Goal: Find contact information: Find contact information

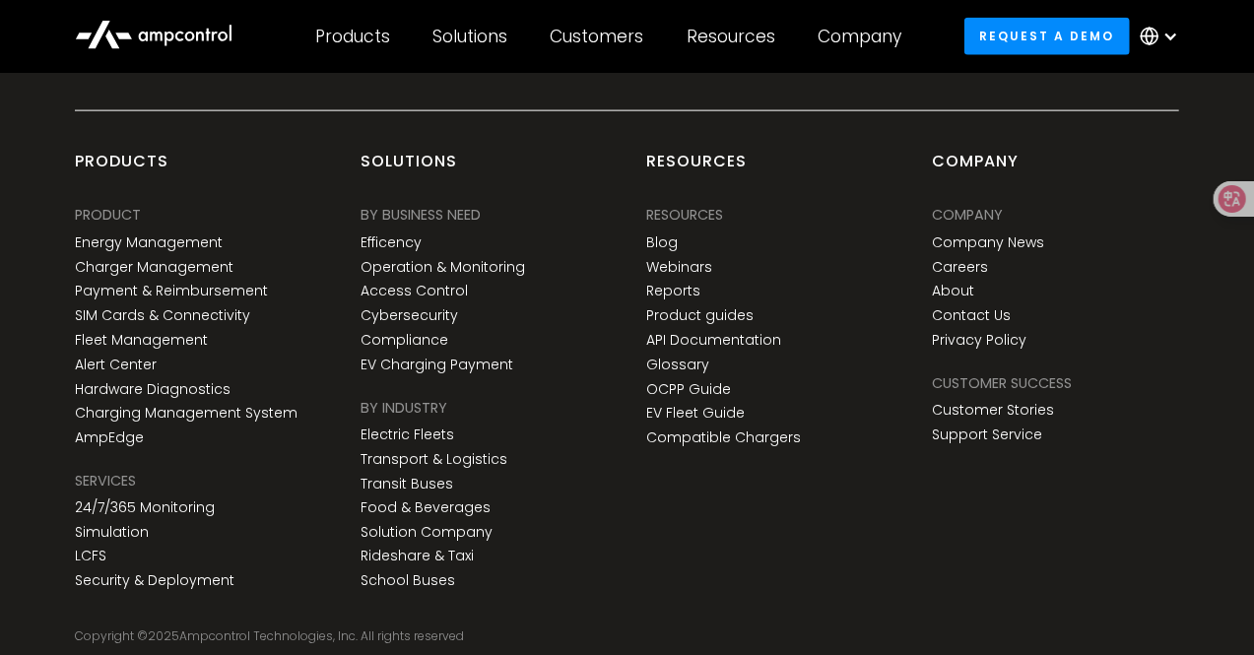
scroll to position [4985, 0]
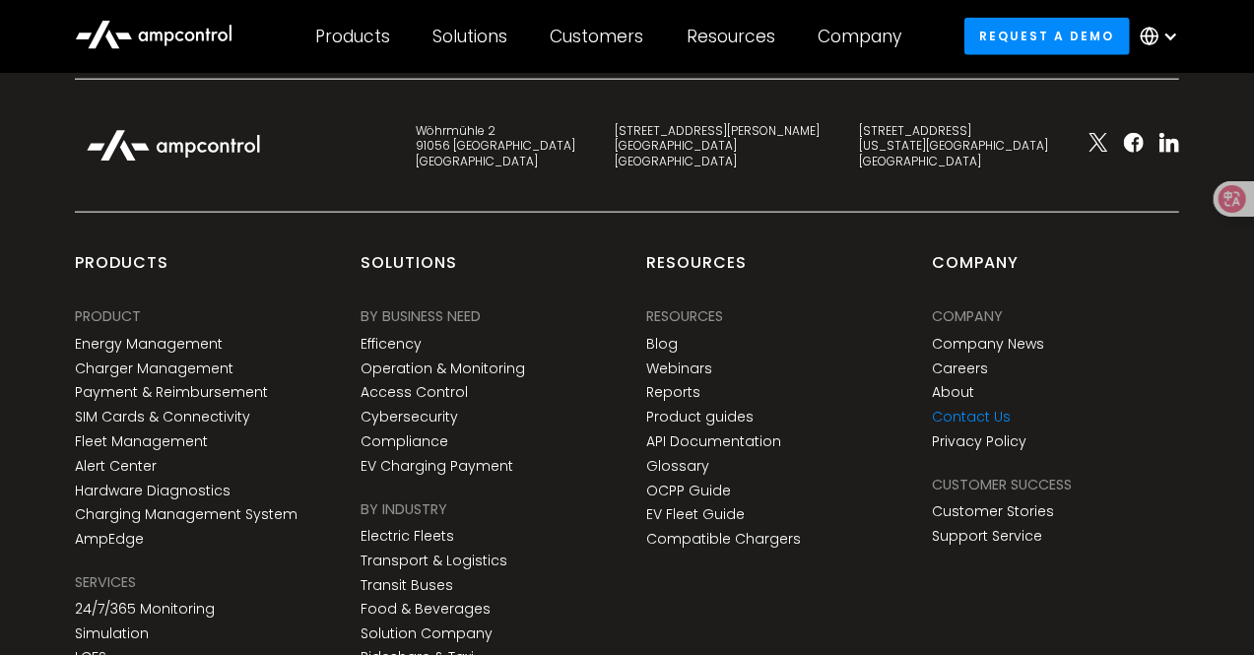
click at [991, 409] on link "Contact Us" at bounding box center [972, 417] width 79 height 17
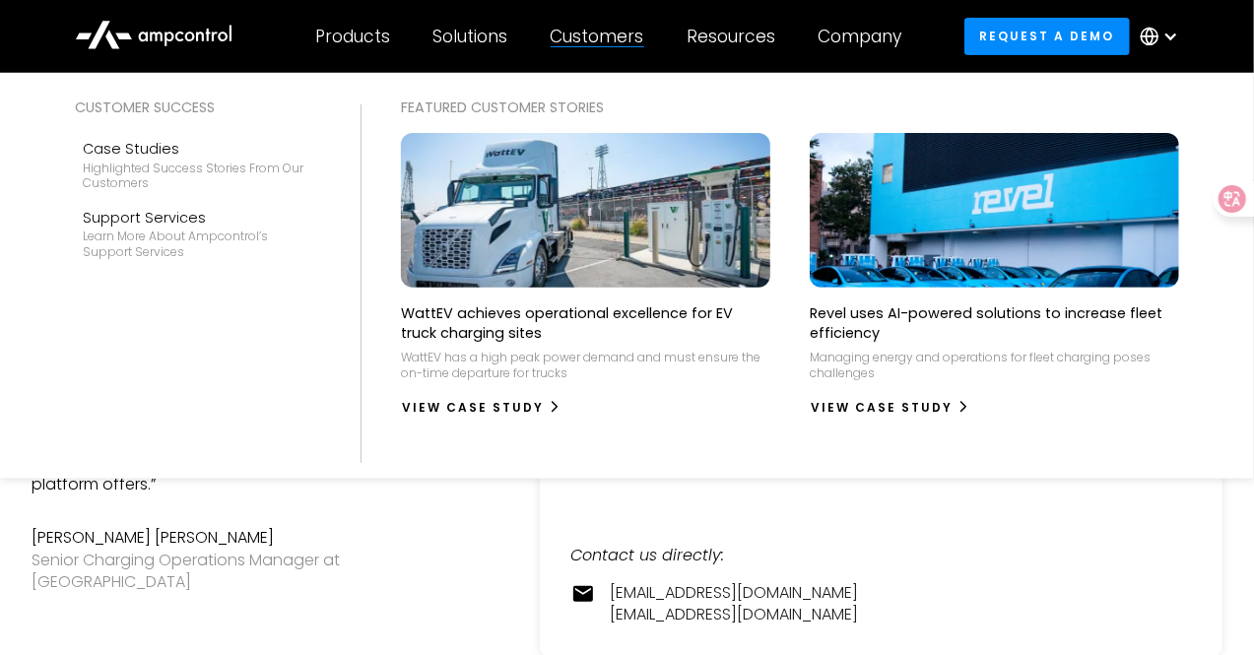
scroll to position [297, 0]
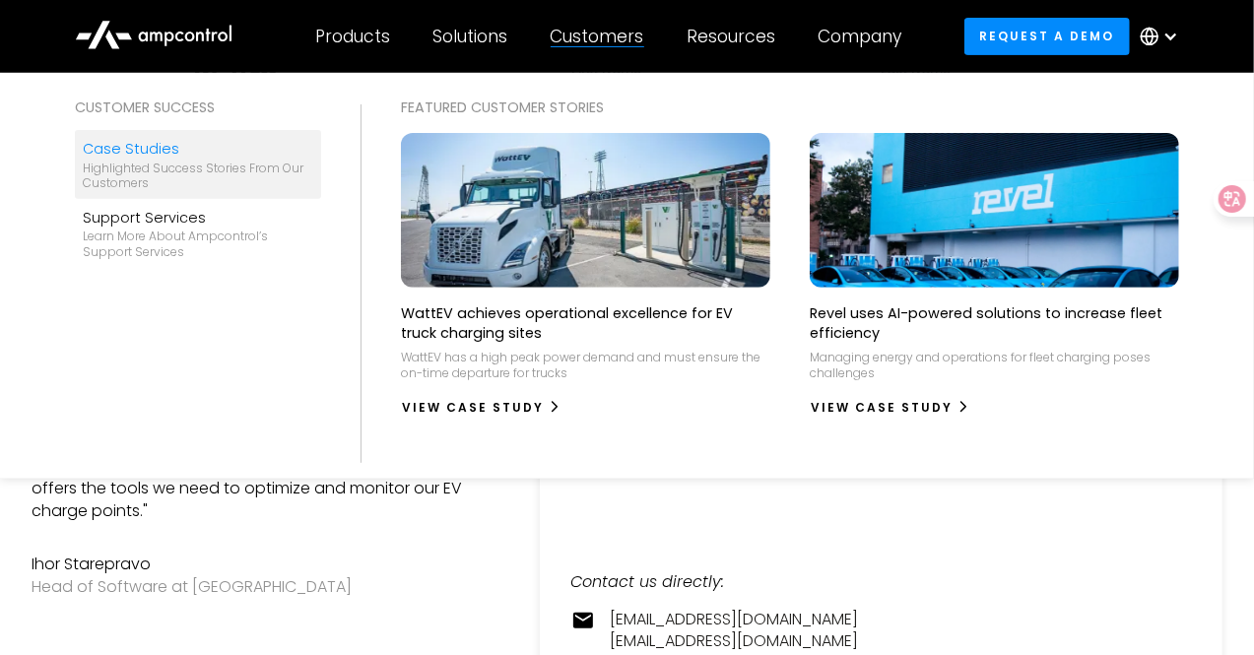
click at [126, 151] on div "Case Studies" at bounding box center [198, 149] width 231 height 22
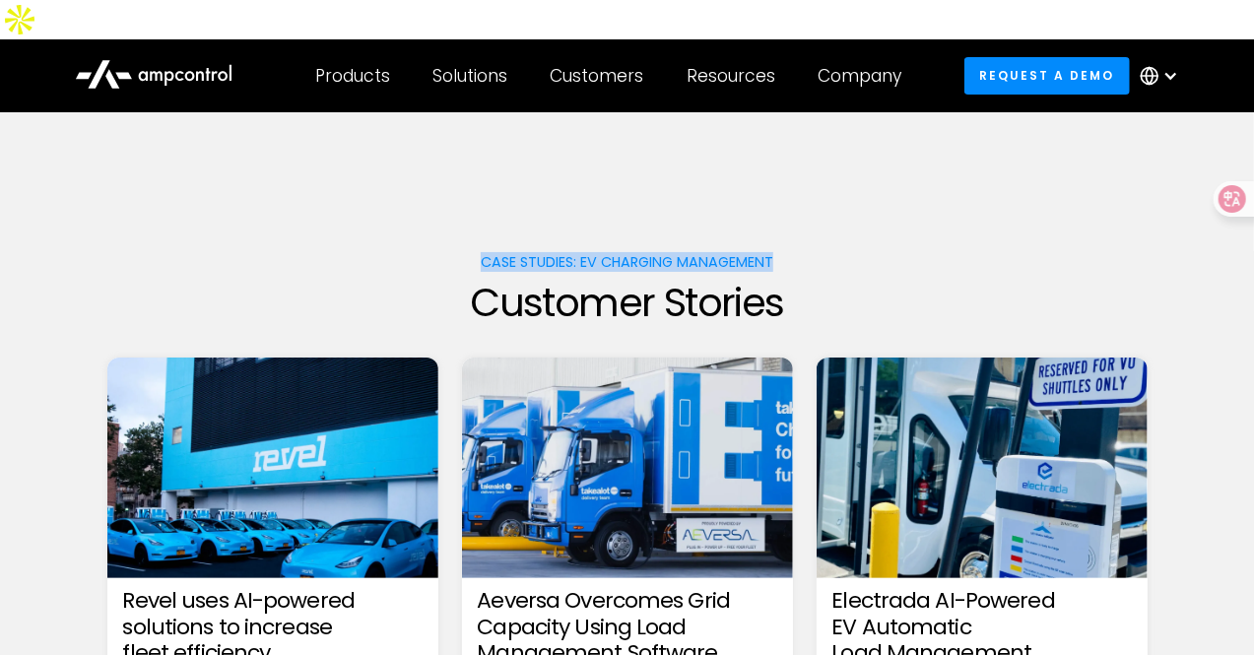
drag, startPoint x: 477, startPoint y: 217, endPoint x: 805, endPoint y: 217, distance: 328.1
click at [805, 254] on h1 "Case Studies: EV charging management" at bounding box center [627, 262] width 1040 height 17
click at [613, 207] on div at bounding box center [627, 230] width 1040 height 47
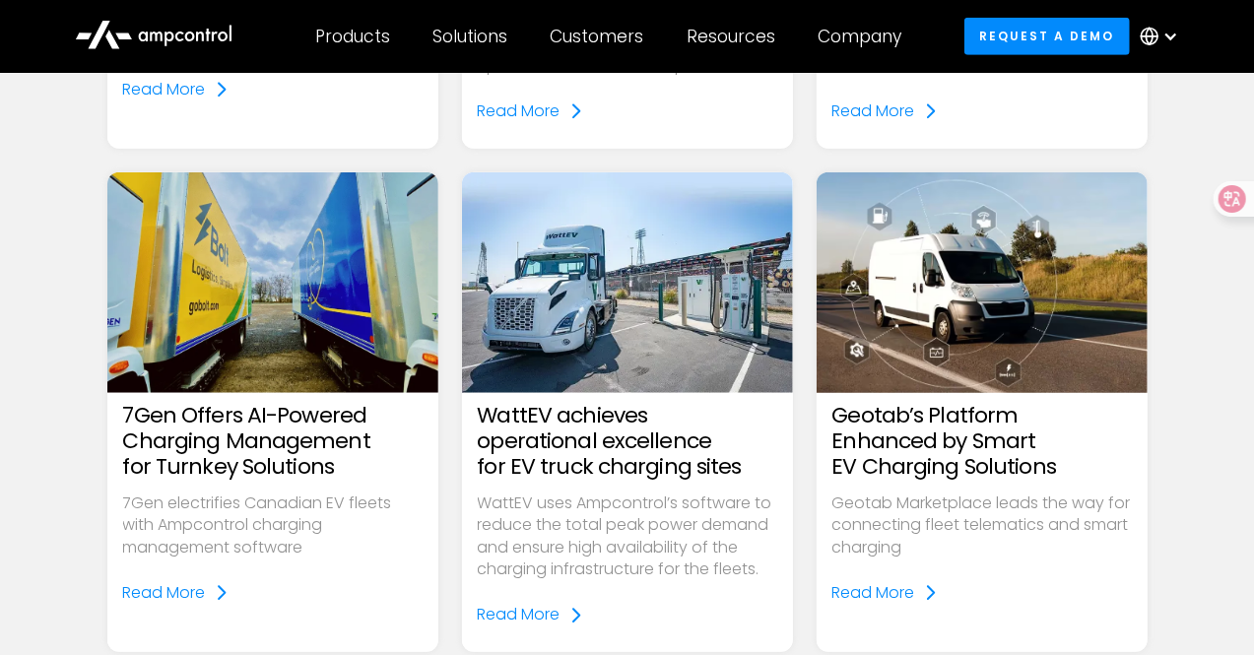
scroll to position [1084, 0]
